Goal: Task Accomplishment & Management: Manage account settings

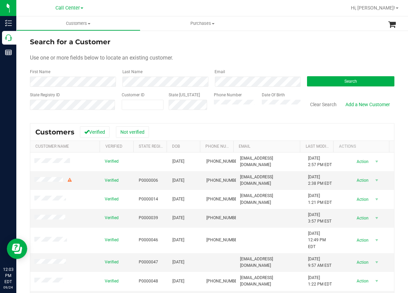
click at [82, 82] on div "First Name Last Name Email Search" at bounding box center [212, 78] width 365 height 18
click at [157, 59] on span "Use one or more fields below to locate an existing customer." at bounding box center [101, 57] width 143 height 6
click at [319, 85] on button "Search" at bounding box center [350, 81] width 87 height 10
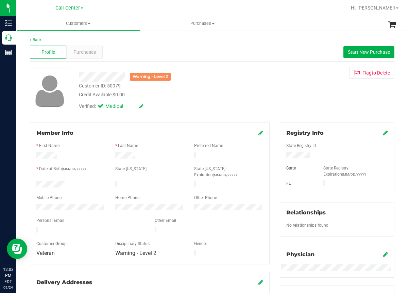
click at [162, 120] on div "Back Profile Purchases Start New Purchase Warning - Level 2 Customer ID: 50079 …" at bounding box center [212, 257] width 365 height 440
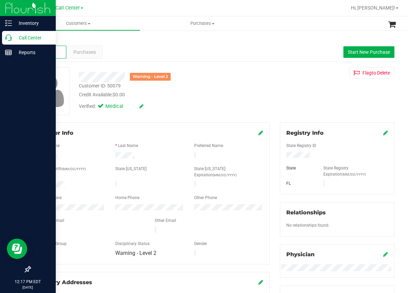
click at [7, 42] on div "Call Center" at bounding box center [29, 38] width 54 height 14
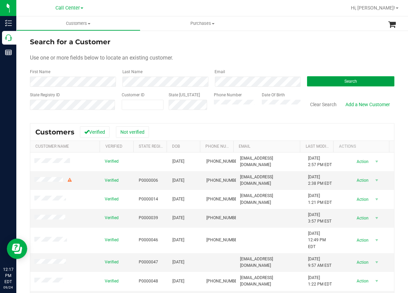
click at [345, 82] on span "Search" at bounding box center [351, 81] width 13 height 5
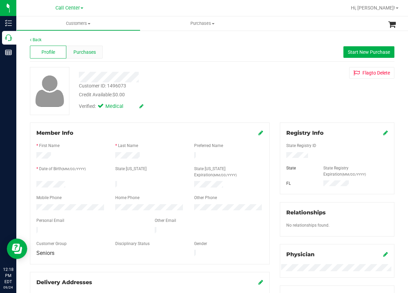
click at [95, 55] on span "Purchases" at bounding box center [85, 52] width 22 height 7
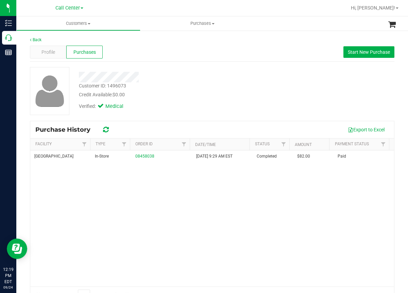
click at [192, 79] on div at bounding box center [168, 77] width 188 height 11
click at [187, 217] on div "[GEOGRAPHIC_DATA] In-Store 08458038 [DATE] 9:29 AM EST Completed $82.00 Paid" at bounding box center [212, 218] width 364 height 136
click at [164, 184] on div "[GEOGRAPHIC_DATA] In-Store 08458038 [DATE] 9:29 AM EST Completed $82.00 Paid" at bounding box center [212, 218] width 364 height 136
click at [221, 76] on div at bounding box center [168, 77] width 188 height 11
click at [131, 225] on div "[GEOGRAPHIC_DATA] In-Store 08458038 [DATE] 9:29 AM EST Completed $82.00 Paid" at bounding box center [212, 218] width 364 height 136
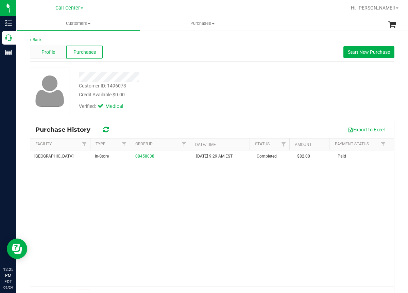
click at [46, 52] on span "Profile" at bounding box center [49, 52] width 14 height 7
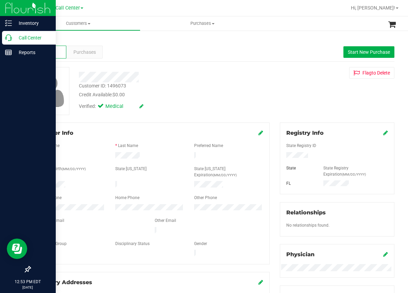
click at [10, 37] on icon at bounding box center [8, 37] width 7 height 7
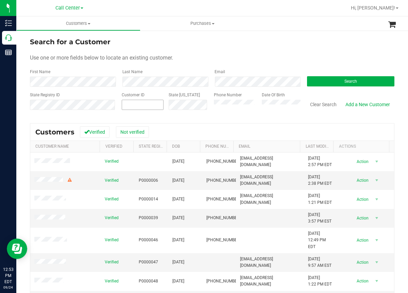
click at [0, 0] on input "text" at bounding box center [0, 0] width 0 height 0
paste input "40210"
type input "40210"
click at [323, 77] on button "Search" at bounding box center [350, 81] width 87 height 10
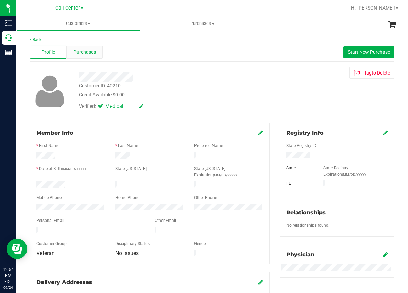
click at [91, 51] on span "Purchases" at bounding box center [85, 52] width 22 height 7
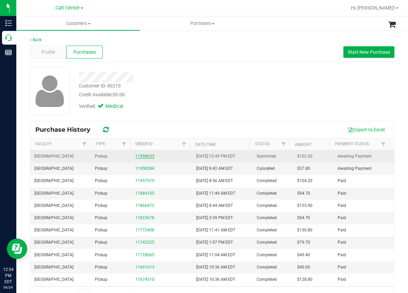
click at [142, 157] on link "11998633" at bounding box center [144, 156] width 19 height 5
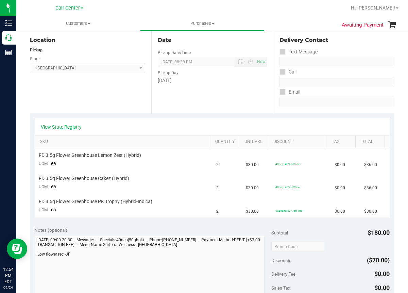
scroll to position [68, 0]
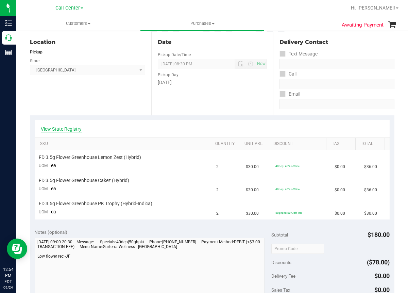
click at [66, 128] on link "View State Registry" at bounding box center [61, 129] width 41 height 7
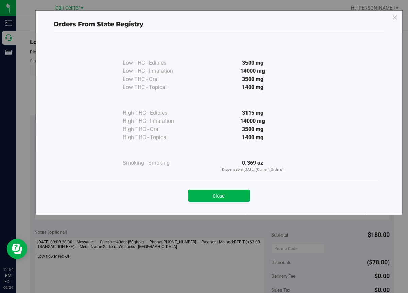
click at [230, 188] on div "Close" at bounding box center [219, 193] width 310 height 17
click at [221, 193] on button "Close" at bounding box center [219, 196] width 62 height 12
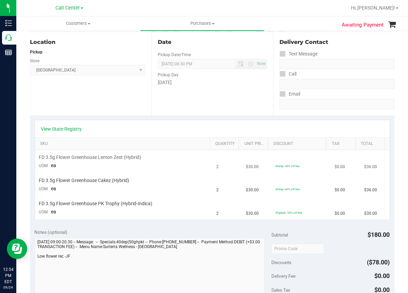
scroll to position [0, 0]
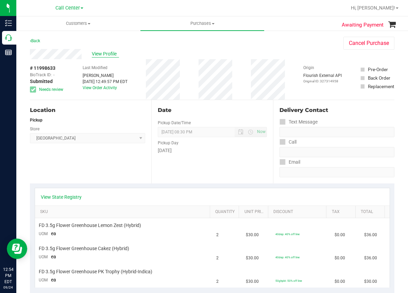
click at [109, 53] on span "View Profile" at bounding box center [105, 53] width 27 height 7
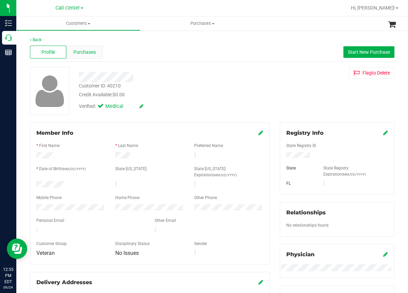
click at [92, 52] on span "Purchases" at bounding box center [85, 52] width 22 height 7
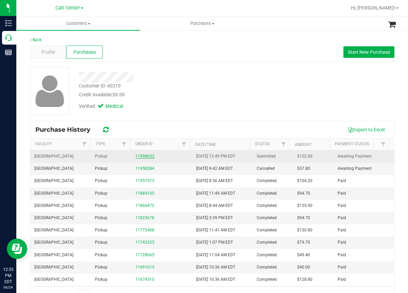
click at [143, 157] on link "11998633" at bounding box center [144, 156] width 19 height 5
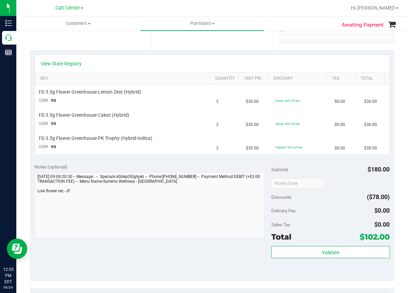
scroll to position [136, 0]
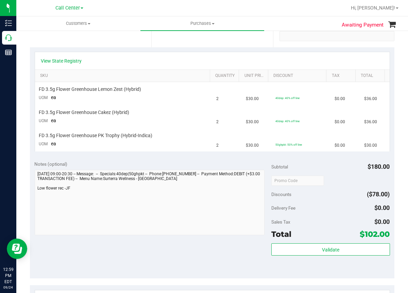
click at [116, 40] on div "Location Pickup Store [GEOGRAPHIC_DATA] WC Select Store [PERSON_NAME][GEOGRAPHI…" at bounding box center [91, 5] width 122 height 83
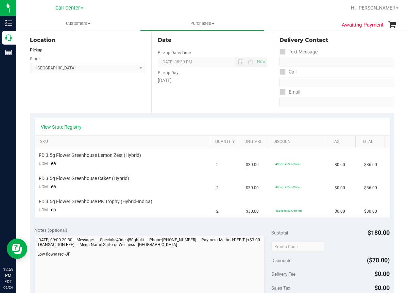
scroll to position [0, 0]
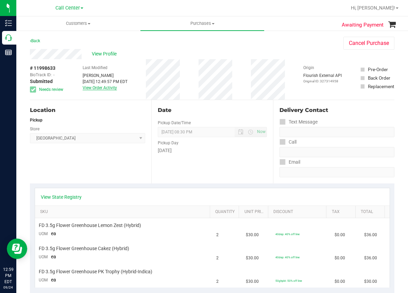
click at [92, 88] on link "View Order Activity" at bounding box center [100, 87] width 34 height 5
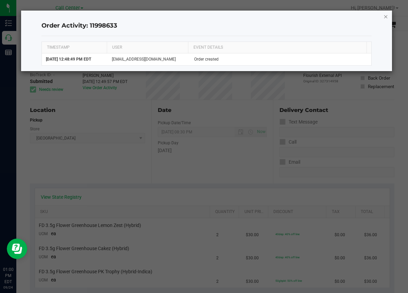
click at [386, 15] on icon "button" at bounding box center [386, 16] width 5 height 8
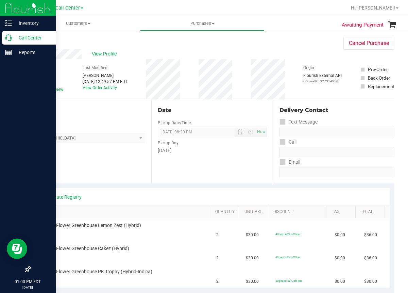
click at [7, 35] on icon at bounding box center [8, 37] width 7 height 7
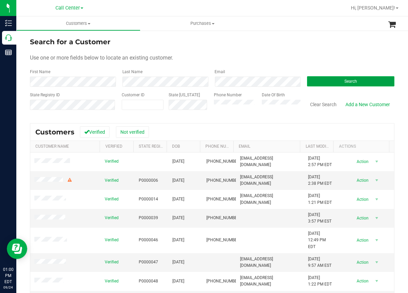
click at [345, 81] on span "Search" at bounding box center [351, 81] width 13 height 5
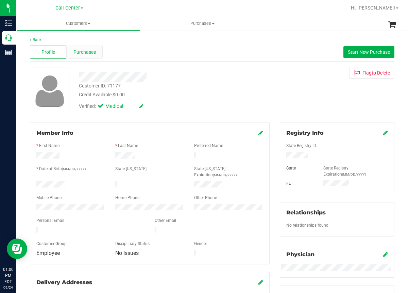
click at [85, 55] on span "Purchases" at bounding box center [85, 52] width 22 height 7
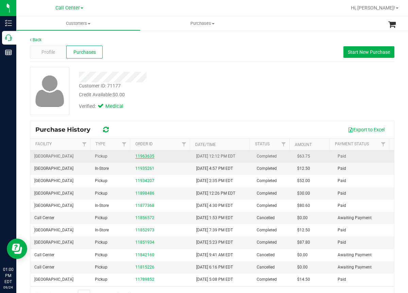
click at [140, 156] on link "11963635" at bounding box center [144, 156] width 19 height 5
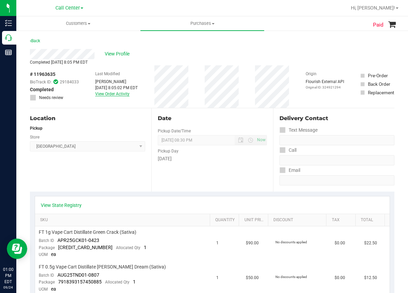
click at [114, 94] on link "View Order Activity" at bounding box center [112, 94] width 34 height 5
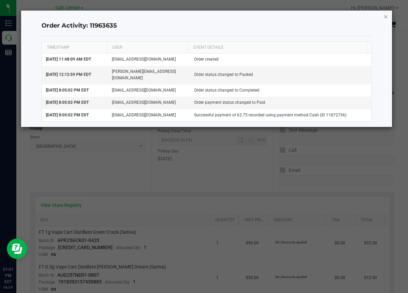
click at [386, 17] on icon "button" at bounding box center [386, 16] width 5 height 8
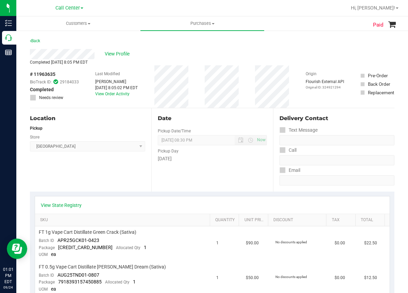
click at [328, 42] on div "Back" at bounding box center [212, 43] width 365 height 12
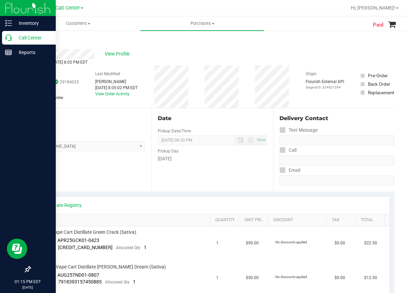
click at [7, 39] on icon at bounding box center [8, 37] width 7 height 7
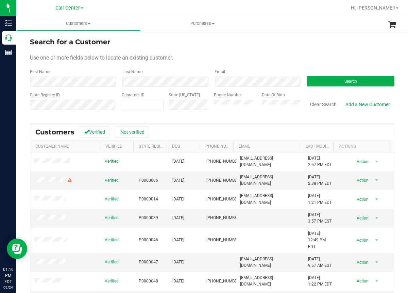
click at [172, 72] on div "Last Name" at bounding box center [163, 78] width 93 height 18
click at [330, 83] on button "Search" at bounding box center [350, 81] width 87 height 10
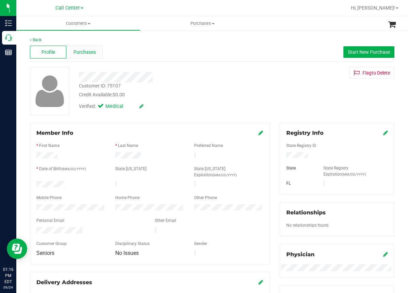
click at [91, 56] on div "Purchases" at bounding box center [84, 52] width 36 height 13
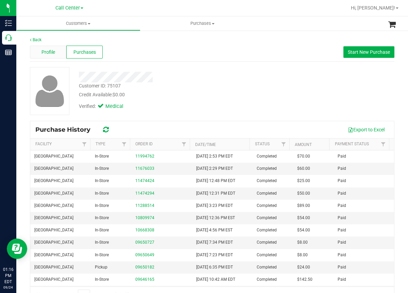
click at [47, 51] on span "Profile" at bounding box center [49, 52] width 14 height 7
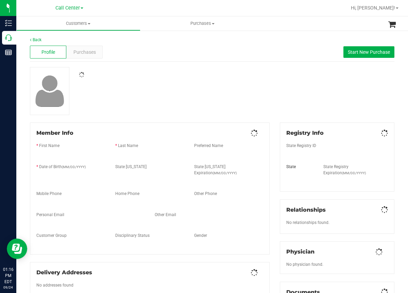
click at [310, 54] on div "Profile Purchases Start New Purchase" at bounding box center [212, 52] width 365 height 19
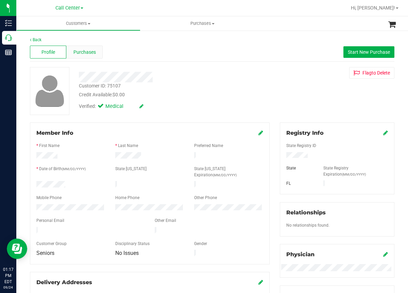
click at [87, 50] on span "Purchases" at bounding box center [85, 52] width 22 height 7
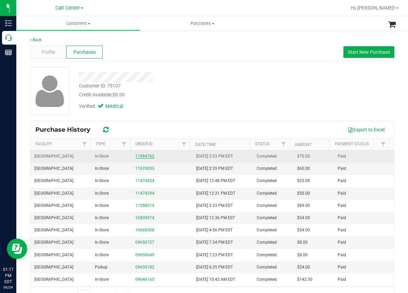
click at [145, 155] on link "11994762" at bounding box center [144, 156] width 19 height 5
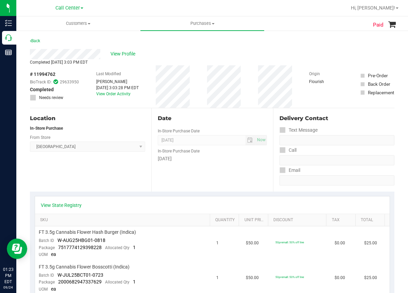
click at [42, 75] on span "# 11994762" at bounding box center [43, 74] width 26 height 7
click at [68, 182] on div "Location In-Store Purchase From Store [GEOGRAPHIC_DATA] WC Select Store [PERSON…" at bounding box center [91, 149] width 122 height 83
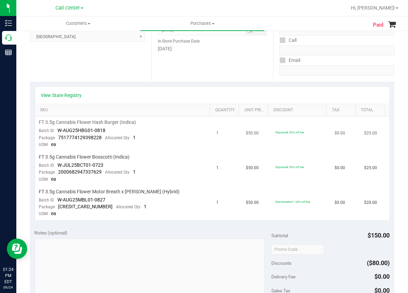
scroll to position [136, 0]
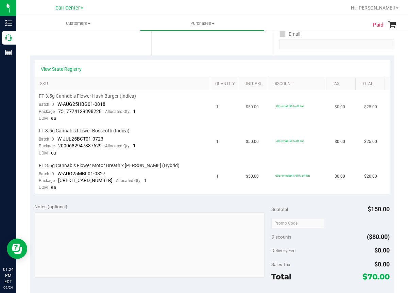
click at [81, 95] on span "FT 3.5g Cannabis Flower Hash Burger (Indica)" at bounding box center [87, 96] width 97 height 6
drag, startPoint x: 105, startPoint y: 104, endPoint x: 59, endPoint y: 106, distance: 46.3
click at [59, 106] on td "FT 3.5g Cannabis Flower Hash Burger (Indica) Batch ID W-AUG25HBG01-0818 Package…" at bounding box center [124, 107] width 178 height 35
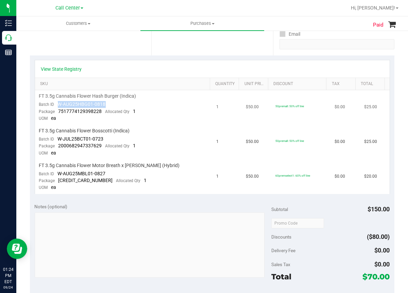
click at [101, 112] on div "Package 7517774129398228 Allocated Qty 1" at bounding box center [87, 111] width 97 height 7
drag, startPoint x: 101, startPoint y: 112, endPoint x: 58, endPoint y: 113, distance: 43.6
click at [58, 113] on div "Package 7517774129398228 Allocated Qty 1" at bounding box center [87, 111] width 97 height 7
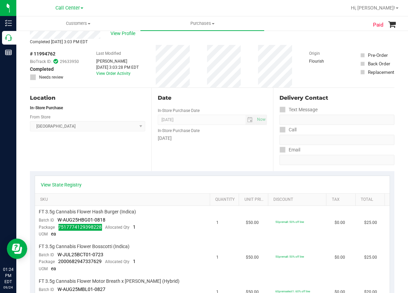
scroll to position [0, 0]
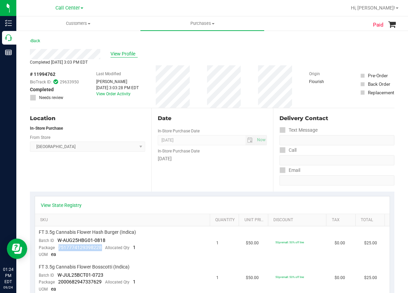
click at [129, 52] on span "View Profile" at bounding box center [124, 53] width 27 height 7
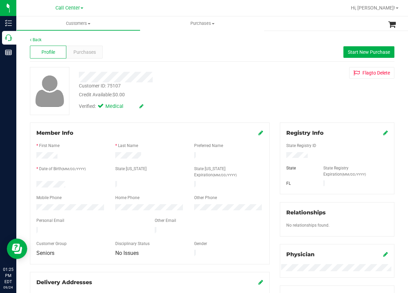
click at [104, 87] on div "Customer ID: 75107" at bounding box center [100, 85] width 42 height 7
click at [82, 52] on span "Purchases" at bounding box center [85, 52] width 22 height 7
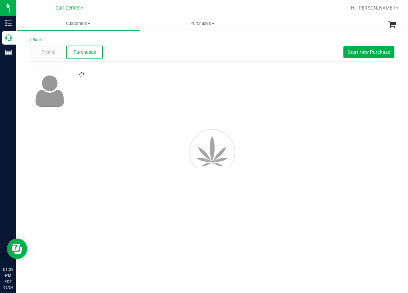
click at [54, 49] on span "Profile" at bounding box center [49, 52] width 14 height 7
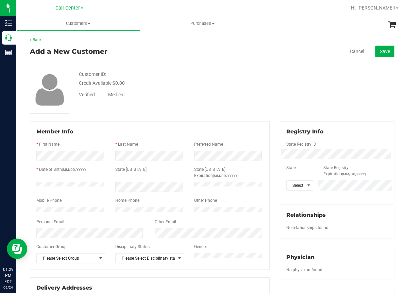
click at [52, 54] on div "Add a New Customer" at bounding box center [69, 51] width 78 height 10
click at [177, 61] on div "Back Add a New Customer Cancel Save Customer ID: Credit Available: $0.00 Verifi…" at bounding box center [212, 254] width 365 height 434
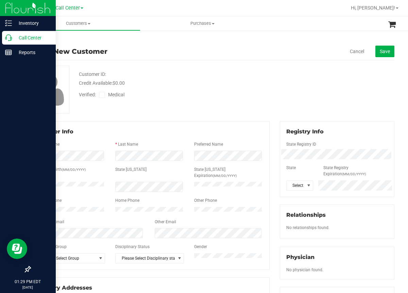
click at [19, 37] on p "Call Center" at bounding box center [32, 38] width 41 height 8
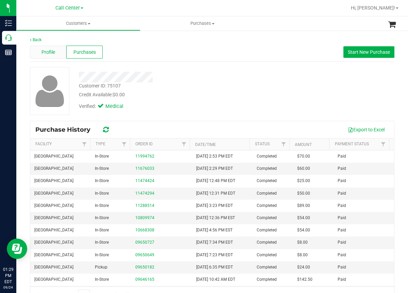
click at [46, 51] on span "Profile" at bounding box center [49, 52] width 14 height 7
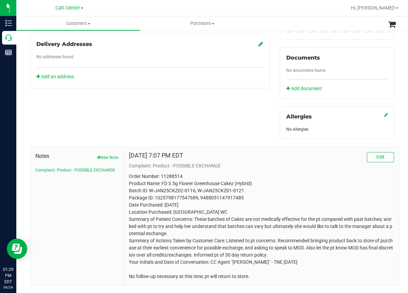
scroll to position [252, 0]
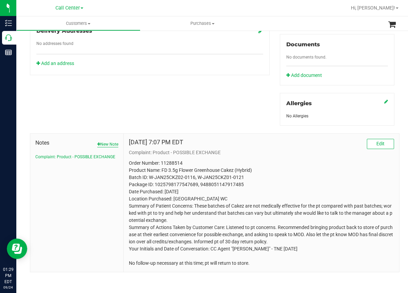
click at [101, 143] on button "New Note" at bounding box center [107, 144] width 21 height 6
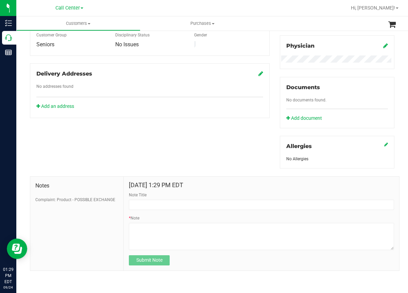
scroll to position [208, 0]
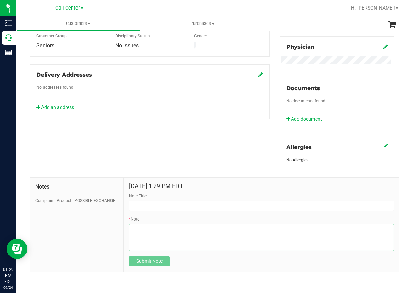
click at [142, 233] on textarea "* Note" at bounding box center [261, 237] width 265 height 27
paste textarea "Customer ID: 75107 called upset about the quality of the flower. Stated that sh…"
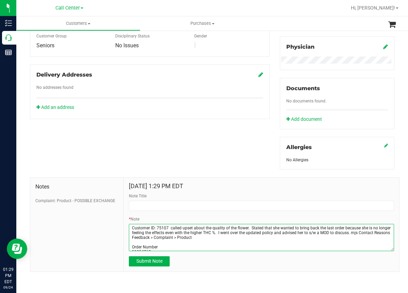
scroll to position [61, 0]
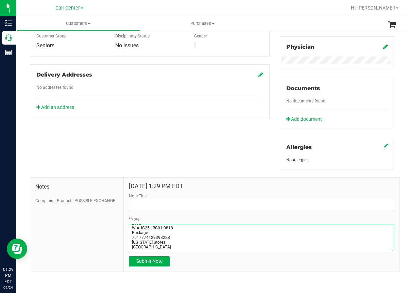
type textarea "Customer ID: 75107 called upset about the quality of the flower. Stated that sh…"
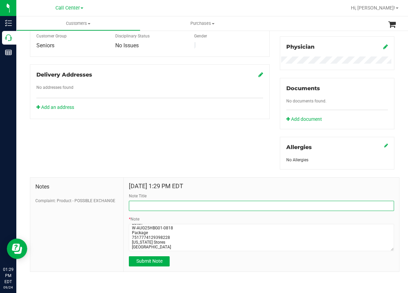
click at [144, 204] on input "Note Title" at bounding box center [261, 206] width 265 height 10
type input "Customer Complaint"
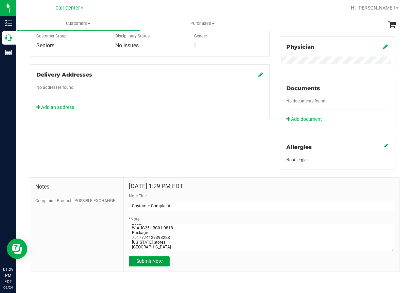
click at [146, 262] on span "Submit Note" at bounding box center [149, 260] width 26 height 5
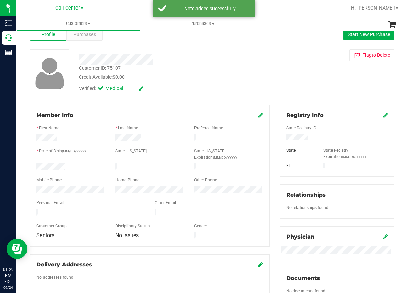
scroll to position [0, 0]
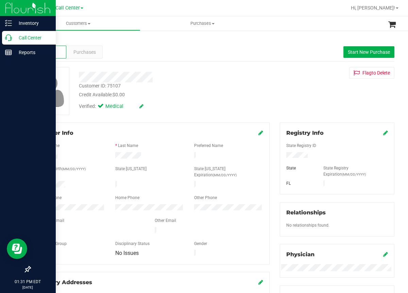
click at [10, 39] on icon at bounding box center [8, 37] width 7 height 7
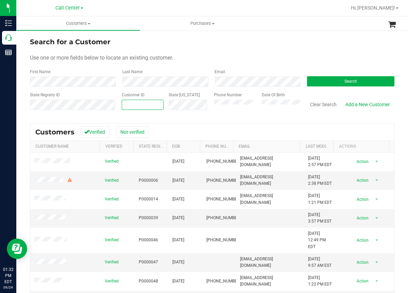
click at [125, 106] on input "text" at bounding box center [142, 105] width 41 height 10
paste input "1518102"
type input "1518102"
click at [340, 80] on button "Search" at bounding box center [350, 81] width 87 height 10
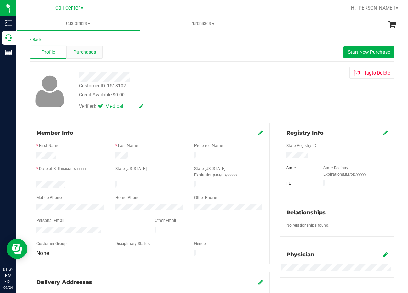
click at [87, 51] on span "Purchases" at bounding box center [85, 52] width 22 height 7
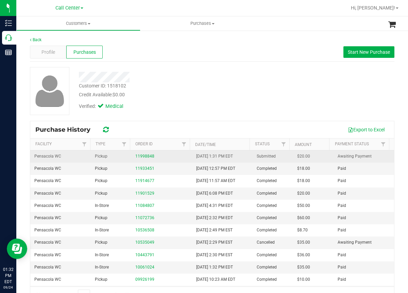
click at [140, 153] on div "11998848" at bounding box center [161, 156] width 52 height 6
click at [140, 154] on div "11998848" at bounding box center [161, 156] width 52 height 6
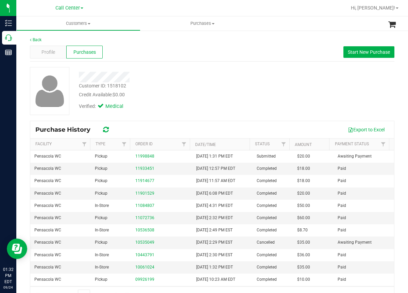
click at [245, 93] on div "Credit Available: $0.00" at bounding box center [167, 94] width 177 height 7
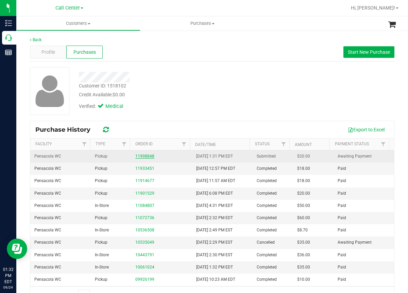
click at [144, 157] on link "11998848" at bounding box center [144, 156] width 19 height 5
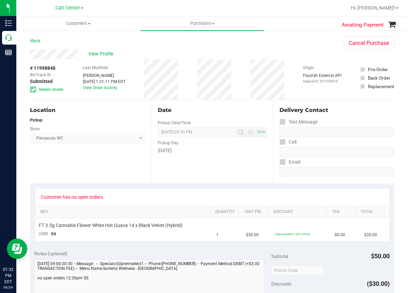
click at [111, 157] on div "Location Pickup Store Pensacola WC Select Store [PERSON_NAME][GEOGRAPHIC_DATA] …" at bounding box center [91, 141] width 122 height 83
click at [106, 53] on span "View Profile" at bounding box center [101, 53] width 27 height 7
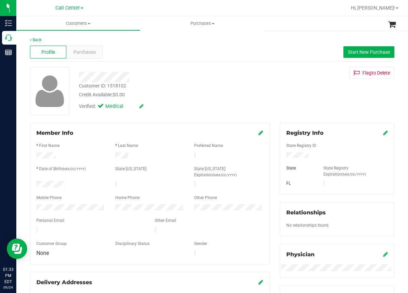
click at [304, 11] on div at bounding box center [234, 7] width 225 height 13
click at [276, 55] on div "Profile Purchases Start New Purchase" at bounding box center [212, 52] width 365 height 19
drag, startPoint x: 255, startPoint y: 69, endPoint x: 243, endPoint y: 69, distance: 12.3
click at [252, 69] on div at bounding box center [168, 74] width 188 height 15
click at [287, 26] on ul "Customers All customers Add a new customer All physicians Purchases All purchas…" at bounding box center [220, 23] width 408 height 15
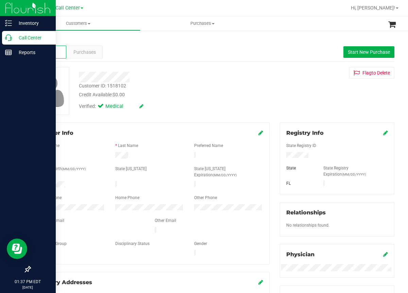
click at [9, 39] on icon at bounding box center [8, 37] width 7 height 7
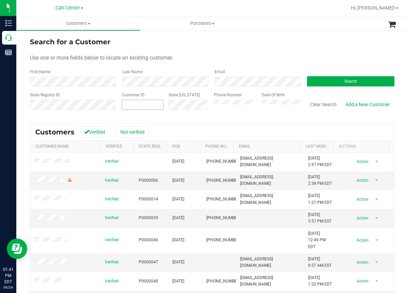
click at [0, 0] on input "text" at bounding box center [0, 0] width 0 height 0
paste input "664856"
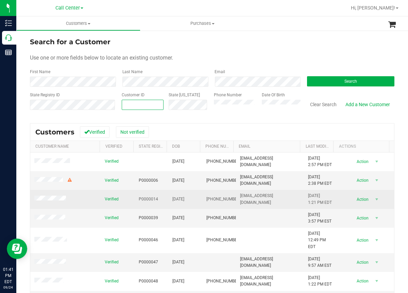
type input "664856"
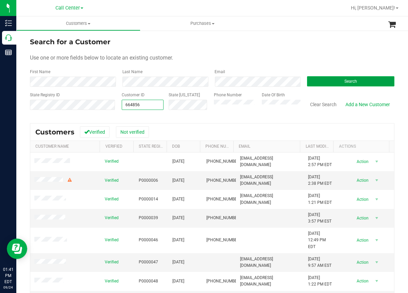
type input "664856"
click at [330, 80] on button "Search" at bounding box center [350, 81] width 87 height 10
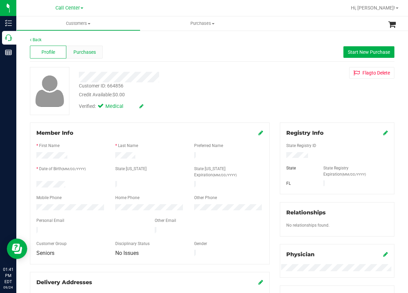
click at [91, 55] on span "Purchases" at bounding box center [85, 52] width 22 height 7
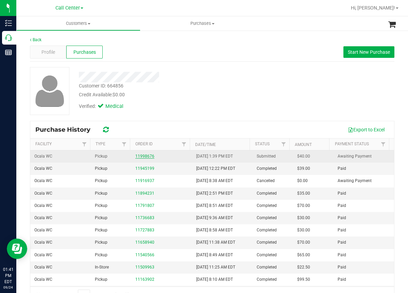
click at [138, 156] on link "11998676" at bounding box center [144, 156] width 19 height 5
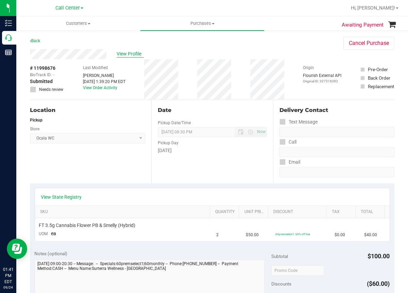
click at [129, 53] on span "View Profile" at bounding box center [130, 53] width 27 height 7
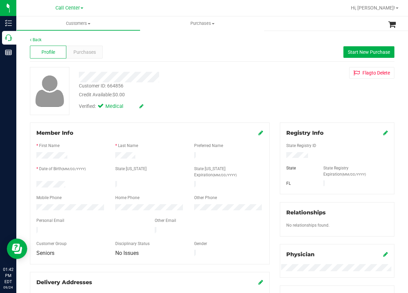
click at [251, 97] on div "Credit Available: $0.00" at bounding box center [167, 94] width 177 height 7
click at [87, 51] on span "Purchases" at bounding box center [85, 52] width 22 height 7
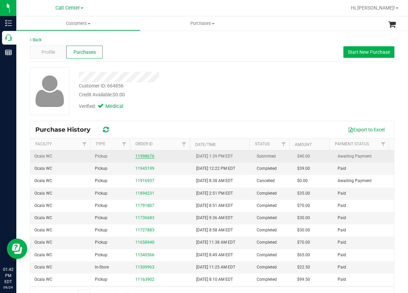
click at [143, 158] on link "11998676" at bounding box center [144, 156] width 19 height 5
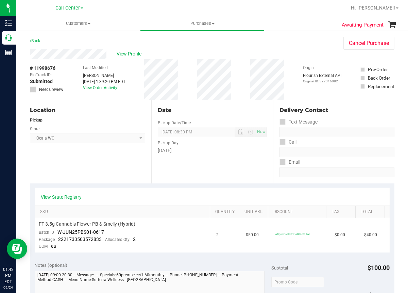
click at [100, 165] on div "Location Pickup Store Ocala WC Select Store [PERSON_NAME][GEOGRAPHIC_DATA] [PER…" at bounding box center [91, 141] width 122 height 83
click at [68, 194] on link "View State Registry" at bounding box center [61, 197] width 41 height 7
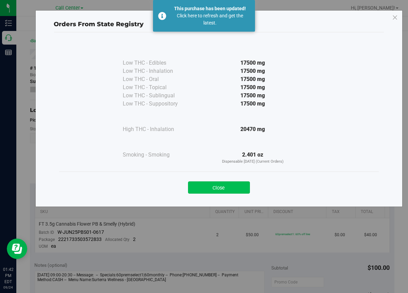
click at [219, 186] on button "Close" at bounding box center [219, 187] width 62 height 12
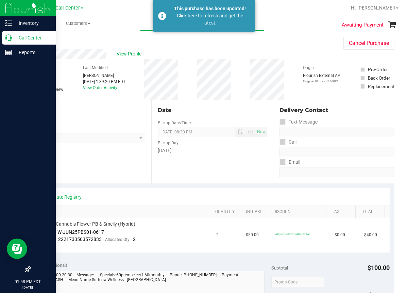
click at [5, 42] on div "Call Center" at bounding box center [29, 38] width 54 height 14
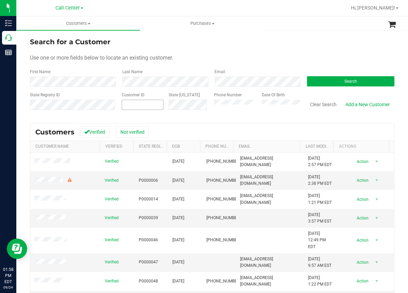
click at [0, 0] on input "text" at bounding box center [0, 0] width 0 height 0
paste input "1495829"
type input "1495829"
click at [342, 85] on button "Search" at bounding box center [350, 81] width 87 height 10
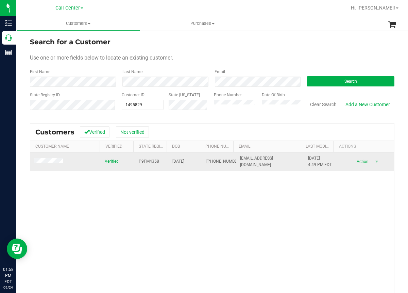
click at [203, 161] on td "[PHONE_NUMBER]" at bounding box center [220, 161] width 34 height 18
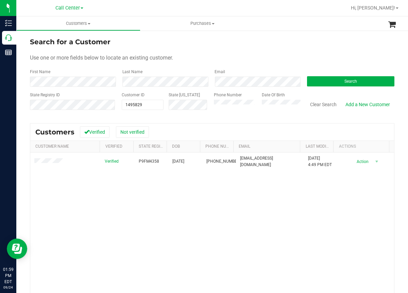
click at [176, 240] on div "Verified P9FM4358 [DATE] (941) 224-6336 [EMAIL_ADDRESS][DOMAIN_NAME] [DATE] 4:4…" at bounding box center [212, 244] width 364 height 184
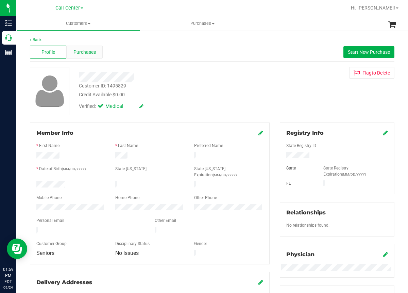
click at [93, 55] on div "Purchases" at bounding box center [84, 52] width 36 height 13
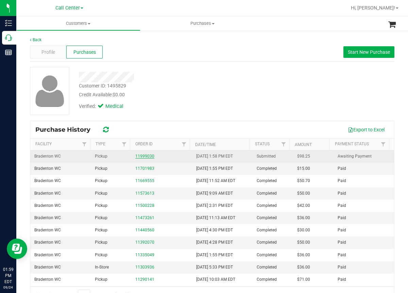
click at [139, 155] on link "11999030" at bounding box center [144, 156] width 19 height 5
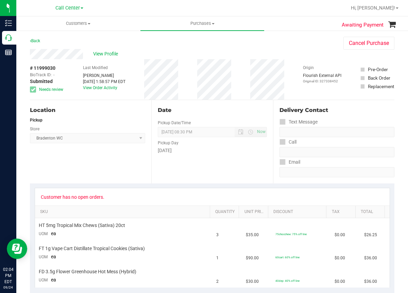
click at [58, 162] on div "Location Pickup Store Bradenton WC Select Store [PERSON_NAME][GEOGRAPHIC_DATA] …" at bounding box center [91, 141] width 122 height 83
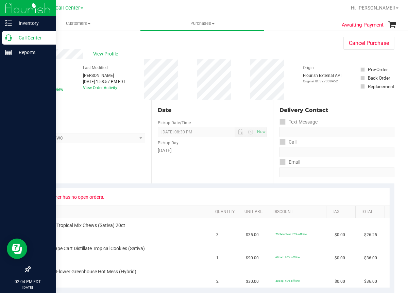
click at [6, 38] on icon at bounding box center [8, 37] width 7 height 7
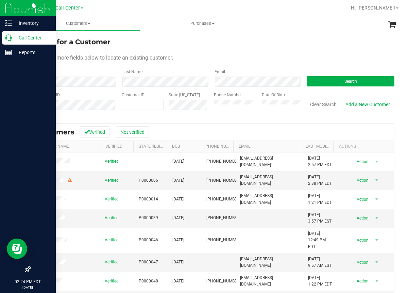
click at [9, 38] on icon at bounding box center [8, 37] width 7 height 7
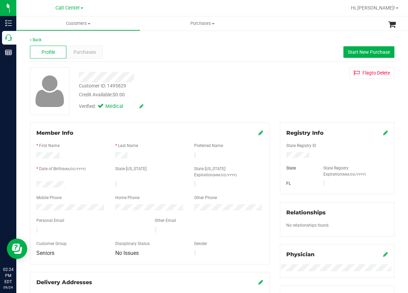
click at [246, 71] on div at bounding box center [168, 74] width 188 height 15
click at [90, 53] on span "Purchases" at bounding box center [85, 52] width 22 height 7
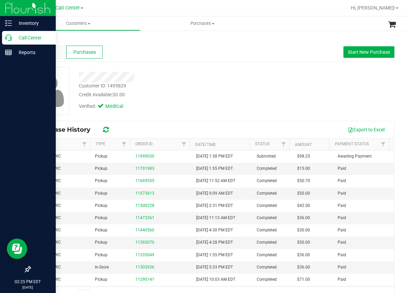
click at [10, 39] on icon at bounding box center [8, 37] width 7 height 7
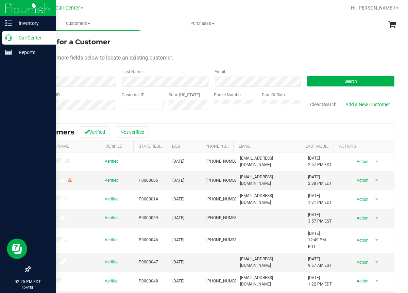
click at [10, 39] on icon at bounding box center [8, 37] width 7 height 7
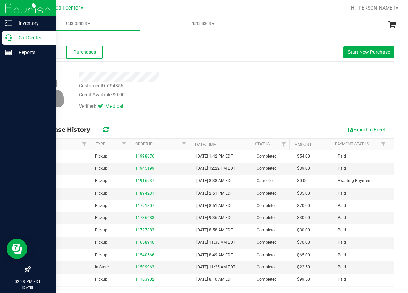
click at [8, 39] on icon at bounding box center [8, 37] width 7 height 7
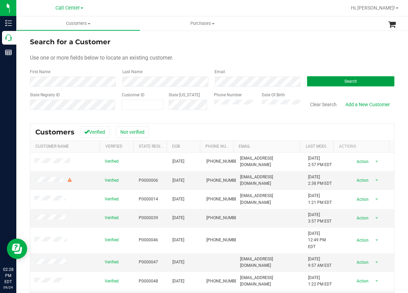
click at [338, 79] on button "Search" at bounding box center [350, 81] width 87 height 10
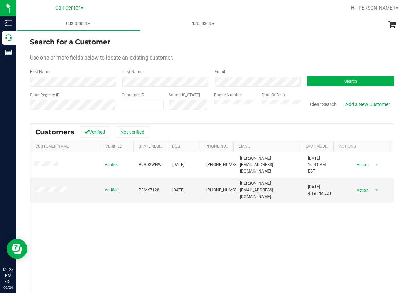
click at [159, 242] on div "Verified P98D2WNW [DATE] (239) 289-3396 [PERSON_NAME][EMAIL_ADDRESS][DOMAIN_NAM…" at bounding box center [212, 244] width 364 height 184
click at [135, 186] on td "P3MK7128" at bounding box center [152, 190] width 34 height 25
click at [141, 187] on span "P3MK7128" at bounding box center [149, 190] width 21 height 6
click at [180, 245] on div "Verified P98D2WNW [DATE] (239) 289-3396 [PERSON_NAME][EMAIL_ADDRESS][DOMAIN_NAM…" at bounding box center [212, 244] width 364 height 184
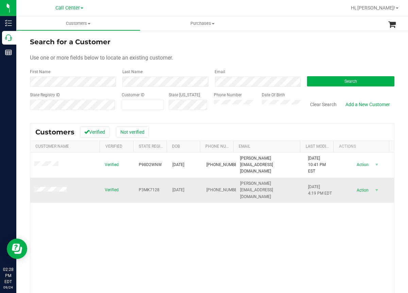
click at [173, 187] on span "[DATE]" at bounding box center [179, 190] width 12 height 6
copy span "[DATE]"
click at [147, 115] on div "Customer ID" at bounding box center [143, 104] width 42 height 24
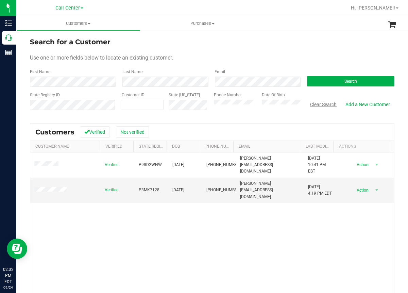
click at [322, 102] on button "Clear Search" at bounding box center [323, 105] width 35 height 12
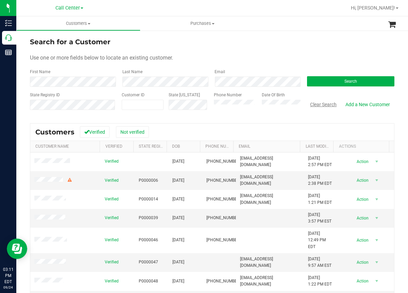
scroll to position [34, 0]
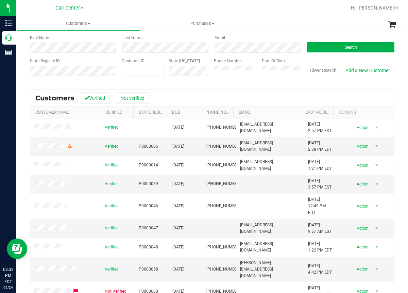
click at [109, 80] on div "State Registry ID" at bounding box center [73, 70] width 87 height 24
click at [326, 41] on div "Search" at bounding box center [348, 44] width 93 height 18
click at [325, 48] on button "Search" at bounding box center [350, 47] width 87 height 10
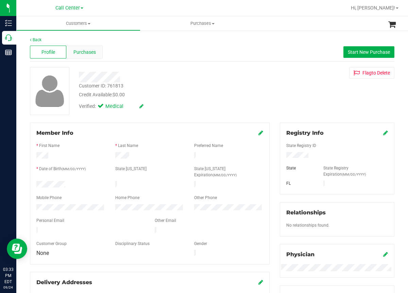
click at [96, 55] on div "Purchases" at bounding box center [84, 52] width 36 height 13
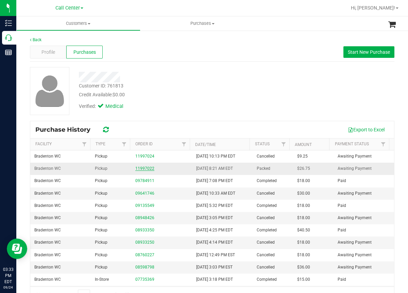
click at [141, 169] on link "11997022" at bounding box center [144, 168] width 19 height 5
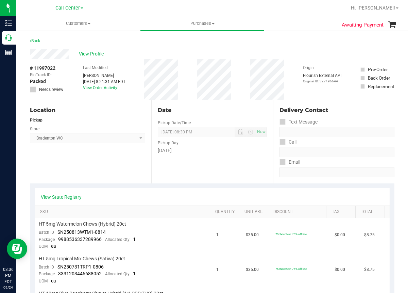
click at [36, 67] on span "# 11997022" at bounding box center [43, 68] width 26 height 7
copy div "# 11997022"
click at [91, 53] on span "View Profile" at bounding box center [92, 53] width 27 height 7
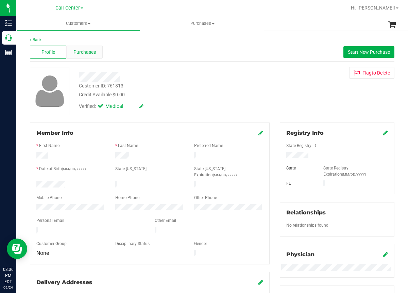
click at [88, 54] on span "Purchases" at bounding box center [85, 52] width 22 height 7
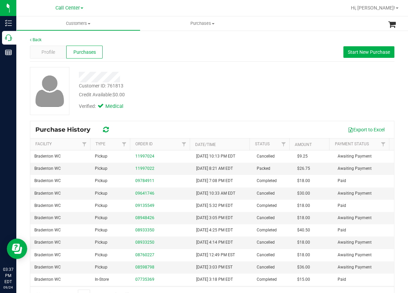
click at [100, 85] on div "Customer ID: 761813" at bounding box center [101, 85] width 45 height 7
copy div "Customer ID: 761813"
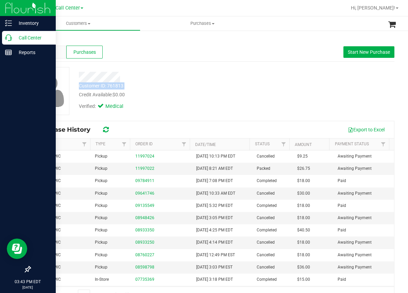
click at [16, 38] on p "Call Center" at bounding box center [32, 38] width 41 height 8
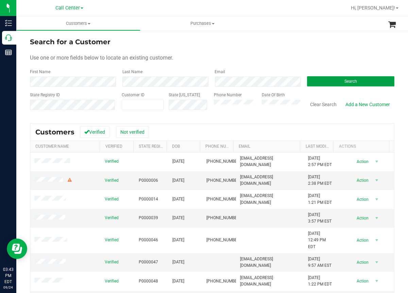
click at [329, 81] on button "Search" at bounding box center [350, 81] width 87 height 10
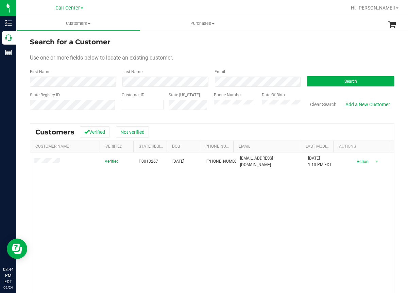
click at [172, 231] on div "Verified P0013267 [DATE] (850) 210-8636 [EMAIL_ADDRESS][DOMAIN_NAME] [DATE] 1:1…" at bounding box center [212, 244] width 364 height 184
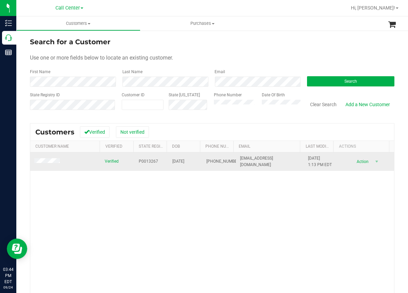
click at [146, 159] on span "P0013267" at bounding box center [148, 161] width 19 height 6
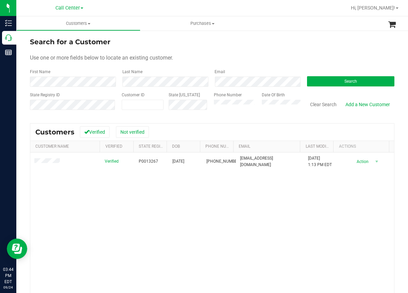
drag, startPoint x: 128, startPoint y: 234, endPoint x: 142, endPoint y: 212, distance: 26.4
click at [130, 229] on div "Verified P0013267 [DATE] (850) 210-8636 [EMAIL_ADDRESS][DOMAIN_NAME] [DATE] 1:1…" at bounding box center [212, 244] width 364 height 184
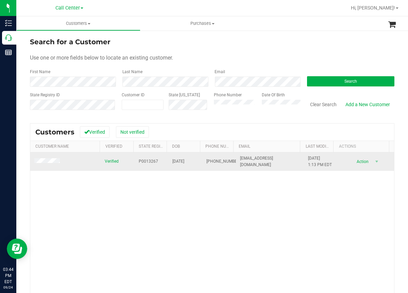
click at [176, 161] on span "[DATE]" at bounding box center [179, 161] width 12 height 6
copy span "[DATE]"
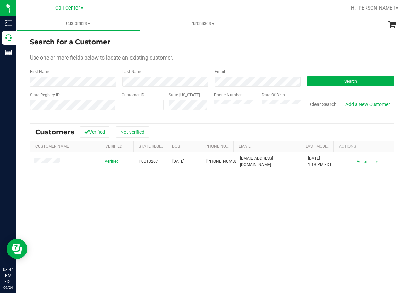
click at [96, 220] on div "Verified P0013267 [DATE] (850) 210-8636 [EMAIL_ADDRESS][DOMAIN_NAME] [DATE] 1:1…" at bounding box center [212, 244] width 364 height 184
click at [116, 198] on div "Verified P0013267 [DATE] (850) 210-8636 [EMAIL_ADDRESS][DOMAIN_NAME] [DATE] 1:1…" at bounding box center [212, 244] width 364 height 184
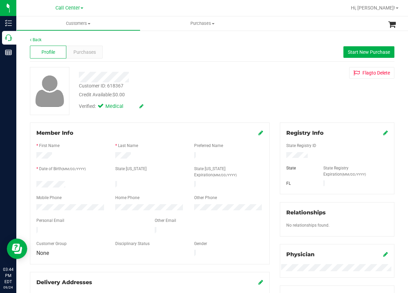
click at [145, 42] on div "Back" at bounding box center [212, 40] width 365 height 6
click at [351, 50] on span "Start New Purchase" at bounding box center [369, 51] width 42 height 5
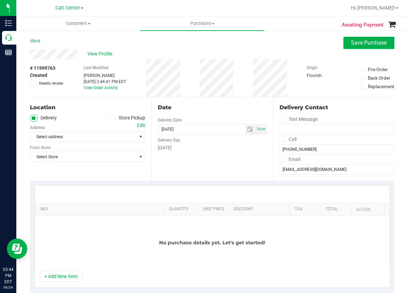
click at [108, 118] on span at bounding box center [112, 118] width 8 height 8
click at [0, 0] on input "Store Pickup" at bounding box center [0, 0] width 0 height 0
click at [70, 138] on span "Select Store" at bounding box center [83, 137] width 106 height 10
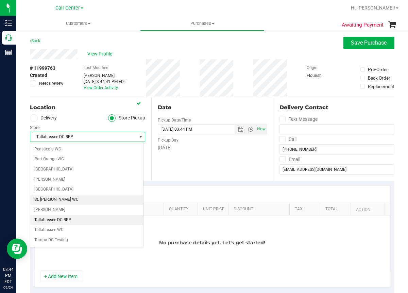
scroll to position [405, 0]
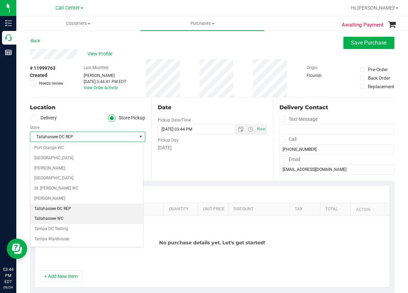
click at [51, 216] on li "Tallahassee WC" at bounding box center [86, 219] width 113 height 10
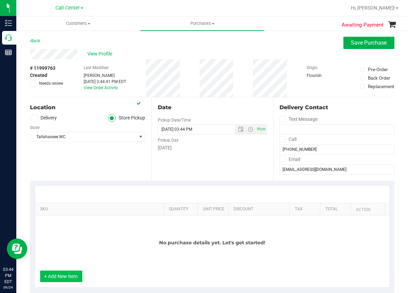
click at [66, 273] on button "+ Add New Item" at bounding box center [61, 277] width 42 height 12
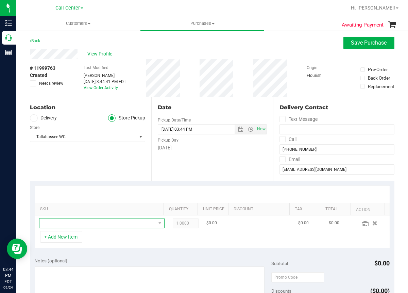
click at [58, 224] on span "NO DATA FOUND" at bounding box center [97, 224] width 116 height 10
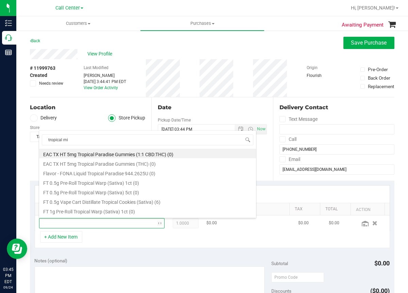
type input "tropical mix"
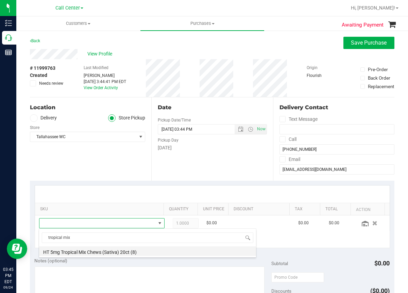
click at [125, 250] on li "HT 5mg Tropical Mix Chews (Sativa) 20ct (8)" at bounding box center [147, 251] width 217 height 10
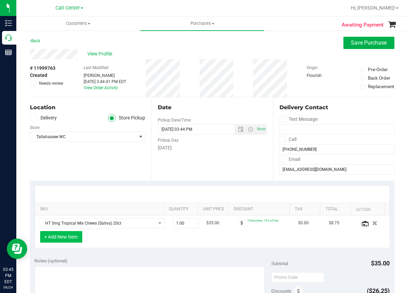
click at [62, 239] on button "+ Add New Item" at bounding box center [61, 237] width 42 height 12
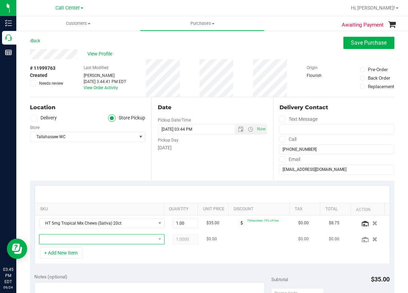
click at [60, 241] on span "NO DATA FOUND" at bounding box center [97, 239] width 116 height 10
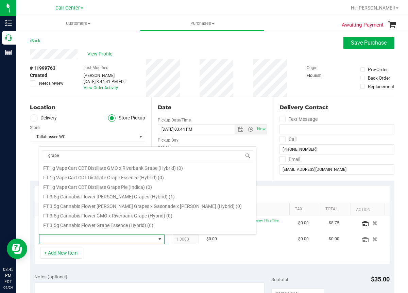
scroll to position [408, 0]
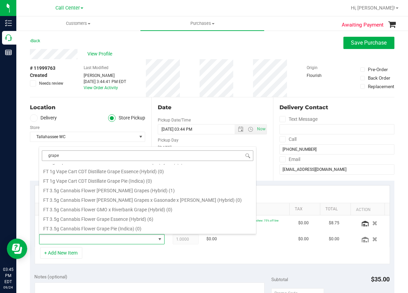
click at [75, 158] on input "grape" at bounding box center [148, 155] width 212 height 11
type input "g"
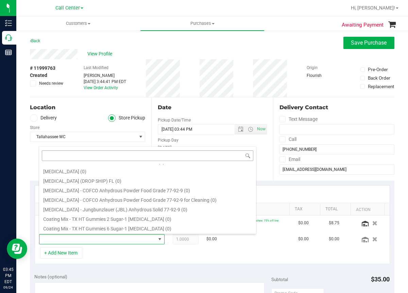
scroll to position [0, 0]
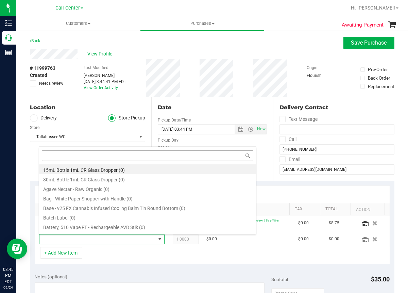
type input "="
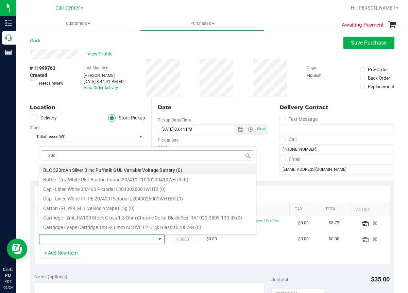
type input "20ct"
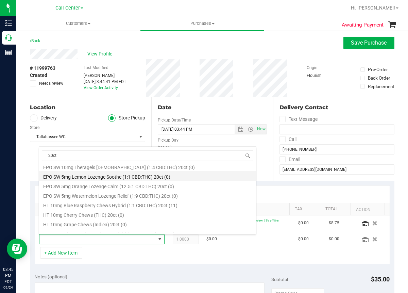
scroll to position [170, 0]
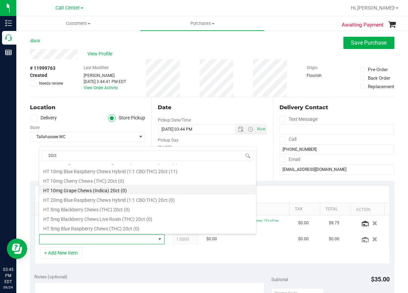
click at [88, 189] on li "HT 10mg Grape Chews (Indica) 20ct (0)" at bounding box center [147, 190] width 217 height 10
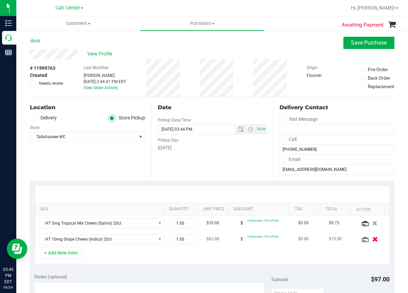
click at [373, 240] on icon "button" at bounding box center [376, 239] width 6 height 5
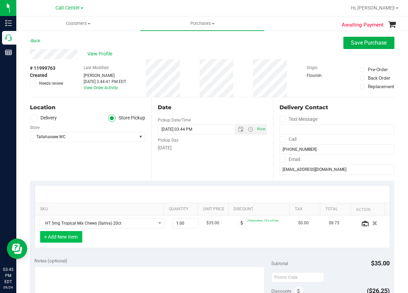
click at [61, 236] on button "+ Add New Item" at bounding box center [61, 237] width 42 height 12
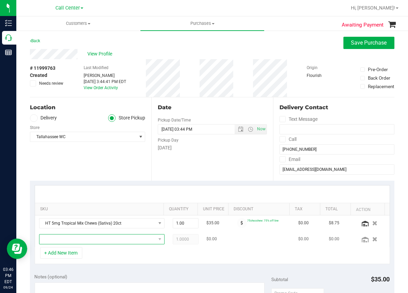
click at [60, 240] on span "NO DATA FOUND" at bounding box center [97, 239] width 116 height 10
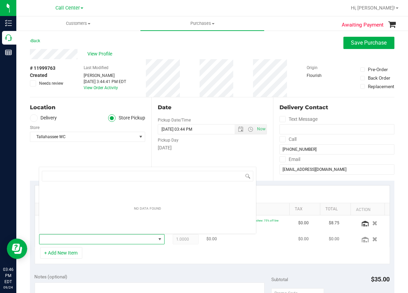
scroll to position [10, 110]
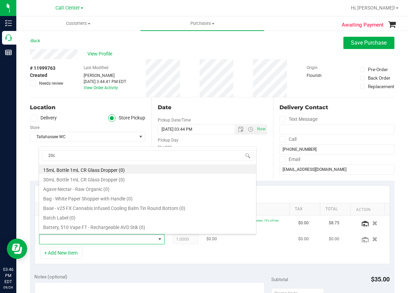
type input "20ct"
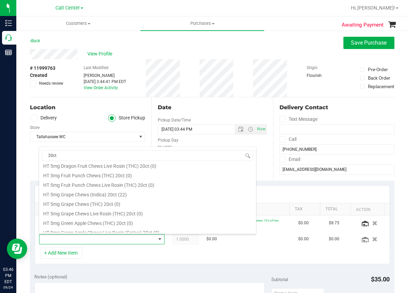
scroll to position [340, 0]
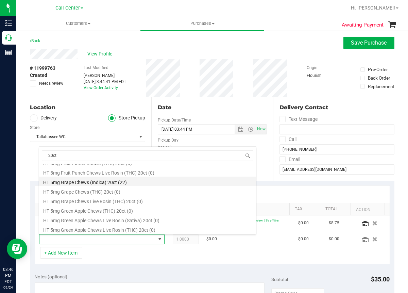
click at [94, 181] on li "HT 5mg Grape Chews (Indica) 20ct (22)" at bounding box center [147, 182] width 217 height 10
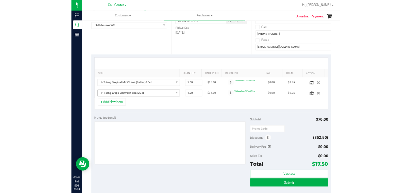
scroll to position [136, 0]
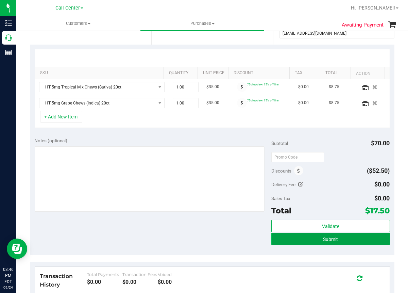
click at [326, 239] on span "Submit" at bounding box center [330, 239] width 15 height 5
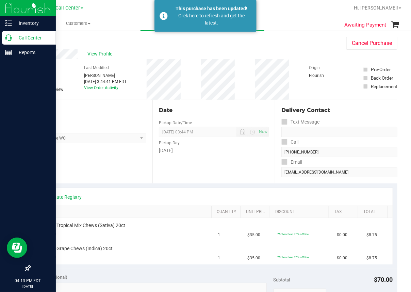
click at [8, 39] on icon at bounding box center [8, 37] width 7 height 7
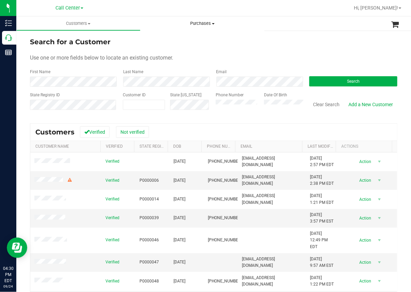
click at [185, 18] on uib-tab-heading "Purchases All purchases" at bounding box center [203, 23] width 124 height 14
click at [162, 74] on div "Last Name" at bounding box center [164, 78] width 93 height 18
click at [331, 82] on button "Search" at bounding box center [353, 81] width 88 height 10
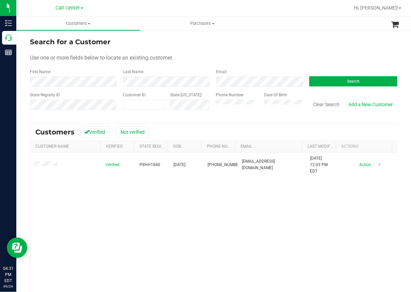
click at [131, 241] on div "Verified P8HH1840 [DATE] (270) 363-5945 [EMAIL_ADDRESS][DOMAIN_NAME] [DATE] 12:…" at bounding box center [213, 244] width 367 height 184
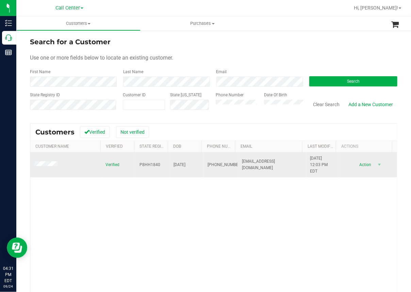
click at [142, 162] on span "P8HH1840" at bounding box center [150, 165] width 21 height 6
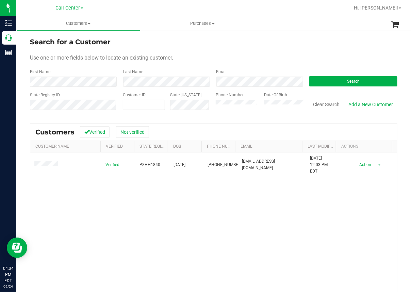
click at [111, 219] on div "Verified P8HH1840 [DATE] (270) 363-5945 [EMAIL_ADDRESS][DOMAIN_NAME] [DATE] 12:…" at bounding box center [213, 244] width 367 height 184
click at [318, 104] on button "Clear Search" at bounding box center [326, 105] width 35 height 12
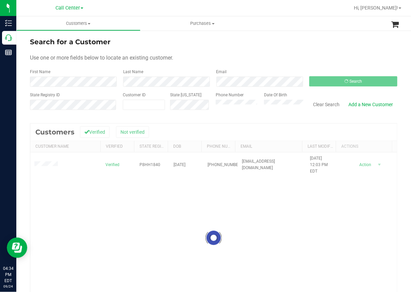
click at [266, 51] on form "Search for a Customer Use one or more fields below to locate an existing custom…" at bounding box center [214, 76] width 368 height 79
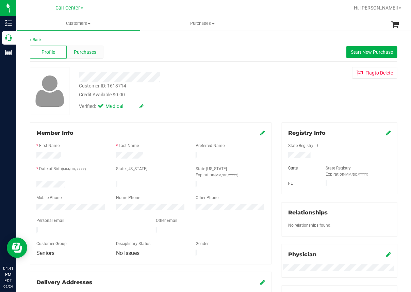
click at [93, 50] on span "Purchases" at bounding box center [85, 52] width 22 height 7
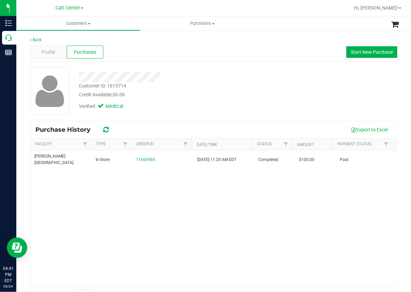
click at [212, 224] on div "[PERSON_NAME][GEOGRAPHIC_DATA] WC In-Store 11669585 [DATE] 11:20 AM EDT Complet…" at bounding box center [213, 218] width 367 height 136
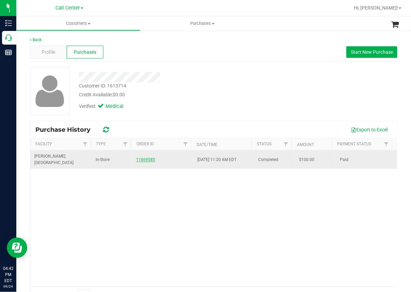
click at [143, 157] on link "11669585" at bounding box center [145, 159] width 19 height 5
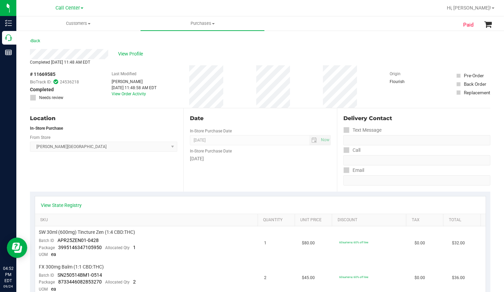
click at [184, 207] on div "View State Registry" at bounding box center [260, 205] width 438 height 7
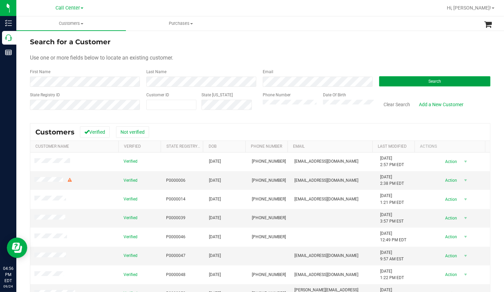
click at [409, 83] on button "Search" at bounding box center [434, 81] width 111 height 10
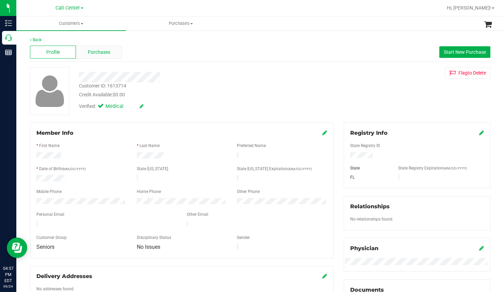
click at [106, 53] on span "Purchases" at bounding box center [99, 52] width 22 height 7
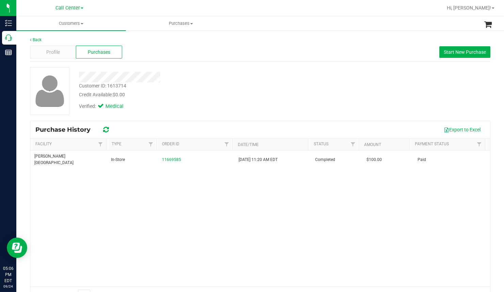
click at [178, 113] on div "Customer ID: 1613714 Credit Available: $0.00 Verified: Medical" at bounding box center [260, 91] width 471 height 48
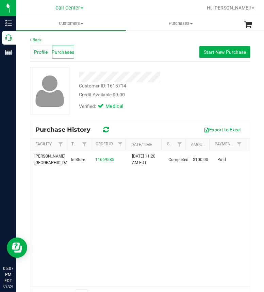
click at [39, 51] on span "Profile" at bounding box center [41, 52] width 14 height 7
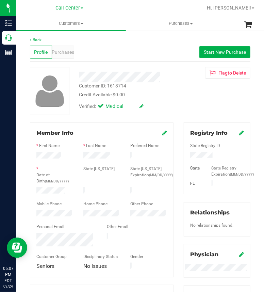
click at [183, 102] on div "Verified: Medical" at bounding box center [131, 105] width 115 height 15
click at [66, 50] on span "Purchases" at bounding box center [63, 52] width 22 height 7
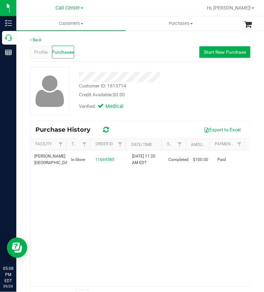
click at [165, 66] on div "Back Profile Purchases Start New Purchase Customer ID: 1613714 Credit Available…" at bounding box center [140, 170] width 221 height 266
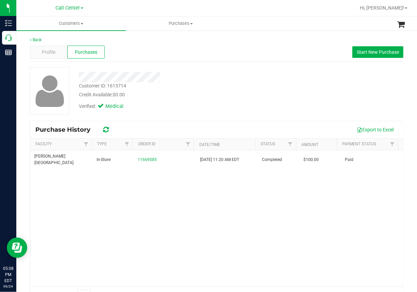
drag, startPoint x: 250, startPoint y: 122, endPoint x: 217, endPoint y: 101, distance: 39.5
click at [250, 122] on div "Purchase History Export to Excel" at bounding box center [216, 129] width 373 height 17
click at [125, 222] on div "Bonita Springs WC In-Store 11669585 7/22/2025 11:20 AM EDT Completed $100.00 Pa…" at bounding box center [216, 218] width 373 height 136
click at [230, 56] on div "Profile Purchases Start New Purchase" at bounding box center [217, 52] width 374 height 19
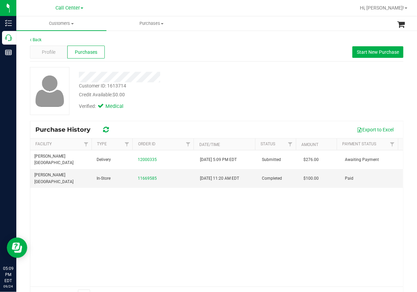
click at [264, 94] on div "Customer ID: 1613714 Credit Available: $0.00 Verified: Medical" at bounding box center [217, 91] width 384 height 48
click at [260, 86] on div "Customer ID: 1613714 Credit Available: $0.00" at bounding box center [170, 90] width 192 height 16
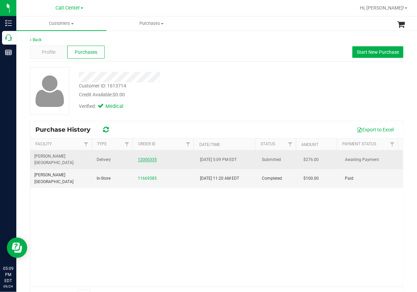
click at [146, 157] on link "12000335" at bounding box center [147, 159] width 19 height 5
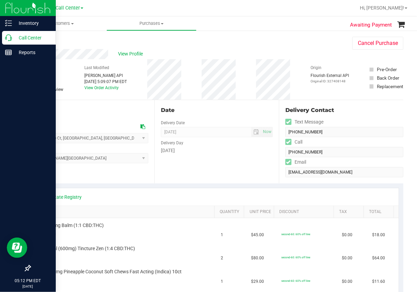
click at [10, 38] on icon at bounding box center [8, 37] width 7 height 7
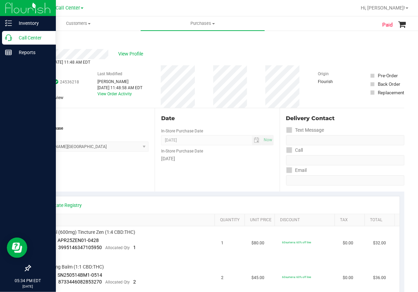
click at [10, 39] on icon at bounding box center [8, 37] width 7 height 7
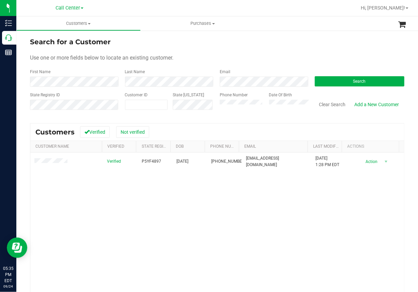
click at [105, 205] on div "Verified P5YF4897 [DATE] (754) 330-9440 [EMAIL_ADDRESS][DOMAIN_NAME] [DATE] 1:2…" at bounding box center [216, 244] width 373 height 184
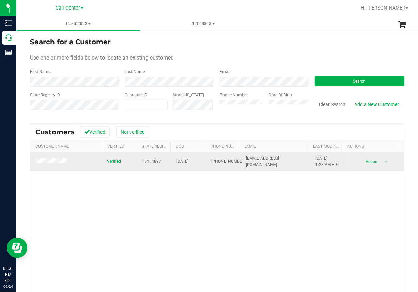
click at [255, 163] on span "[EMAIL_ADDRESS][DOMAIN_NAME]" at bounding box center [276, 161] width 61 height 13
copy span "[EMAIL_ADDRESS][DOMAIN_NAME]"
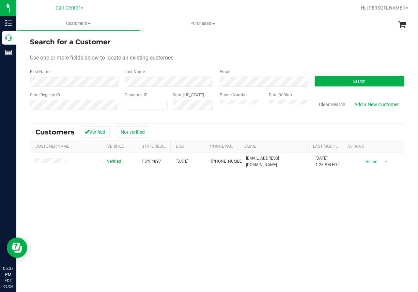
click at [94, 209] on div "Verified P5YF4897 [DATE] (754) 330-9440 [EMAIL_ADDRESS][DOMAIN_NAME] [DATE] 1:2…" at bounding box center [216, 244] width 373 height 184
click at [328, 101] on button "Clear Search" at bounding box center [331, 105] width 35 height 12
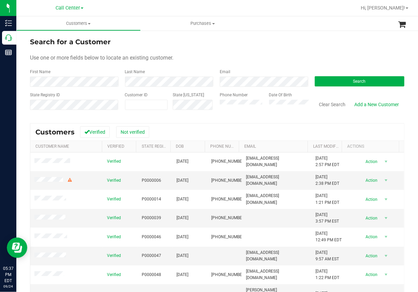
click at [282, 48] on form "Search for a Customer Use one or more fields below to locate an existing custom…" at bounding box center [217, 76] width 374 height 79
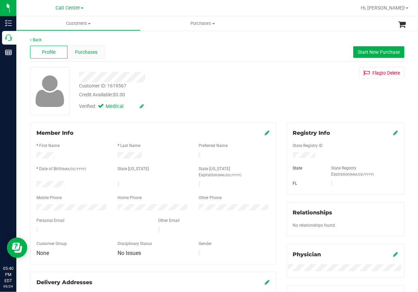
click at [88, 53] on span "Purchases" at bounding box center [86, 52] width 22 height 7
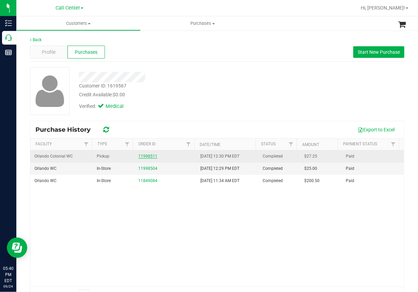
click at [146, 157] on link "11998511" at bounding box center [147, 156] width 19 height 5
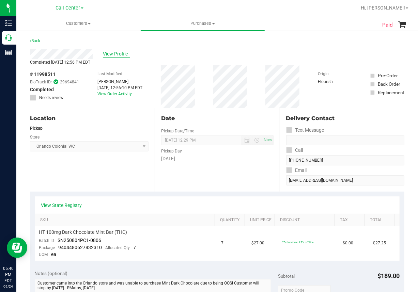
click at [123, 55] on span "View Profile" at bounding box center [116, 53] width 27 height 7
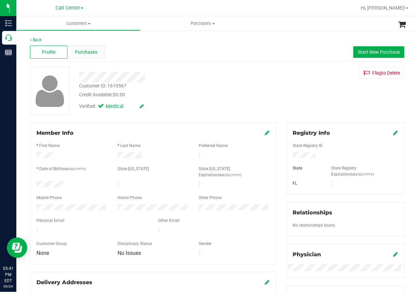
click at [91, 52] on span "Purchases" at bounding box center [86, 52] width 22 height 7
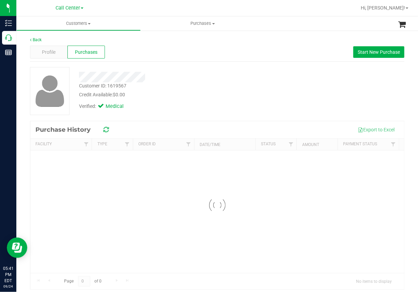
click at [183, 58] on div "Profile Purchases Start New Purchase" at bounding box center [217, 52] width 374 height 19
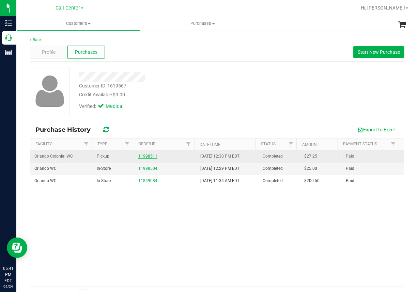
click at [145, 154] on link "11998511" at bounding box center [147, 156] width 19 height 5
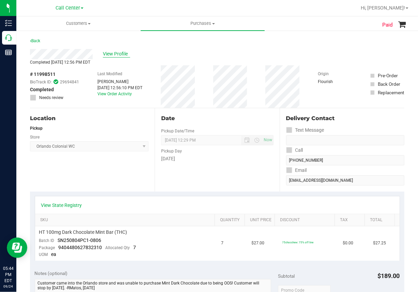
click at [117, 53] on span "View Profile" at bounding box center [116, 53] width 27 height 7
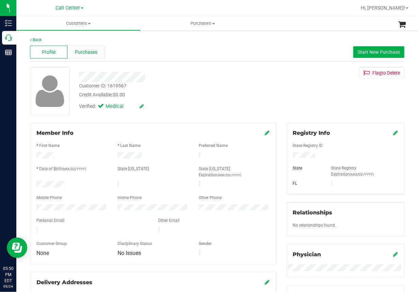
click at [87, 52] on span "Purchases" at bounding box center [86, 52] width 22 height 7
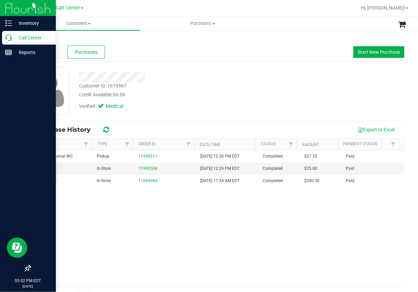
click at [9, 39] on icon at bounding box center [8, 37] width 7 height 7
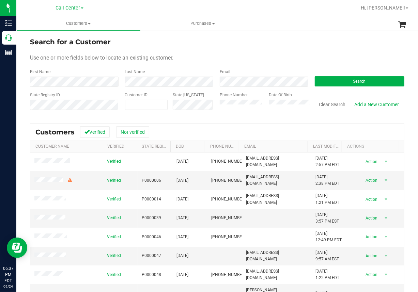
click at [98, 113] on div "State Registry ID" at bounding box center [75, 104] width 90 height 24
click at [126, 106] on span at bounding box center [146, 105] width 43 height 10
paste input "687996"
type input "687996"
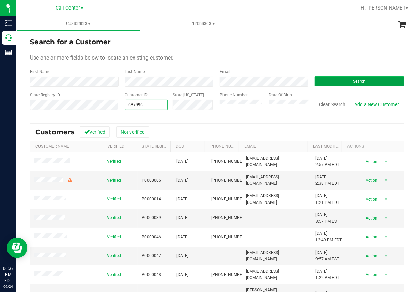
click at [335, 79] on button "Search" at bounding box center [359, 81] width 90 height 10
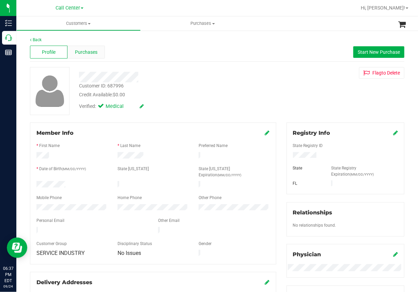
click at [92, 51] on span "Purchases" at bounding box center [86, 52] width 22 height 7
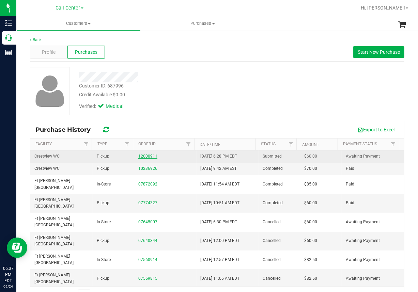
click at [144, 156] on link "12000911" at bounding box center [147, 156] width 19 height 5
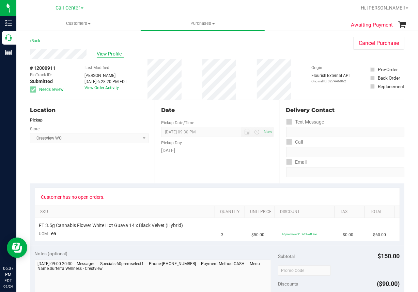
click at [116, 54] on span "View Profile" at bounding box center [110, 53] width 27 height 7
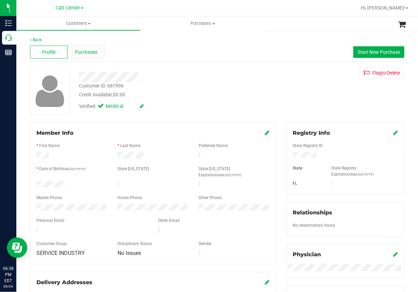
click at [91, 55] on span "Purchases" at bounding box center [86, 52] width 22 height 7
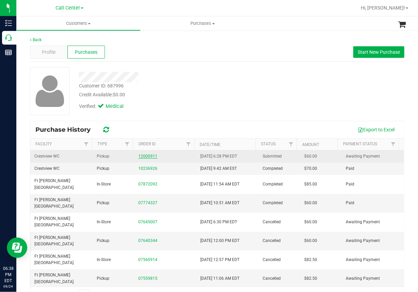
click at [143, 156] on link "12000911" at bounding box center [147, 156] width 19 height 5
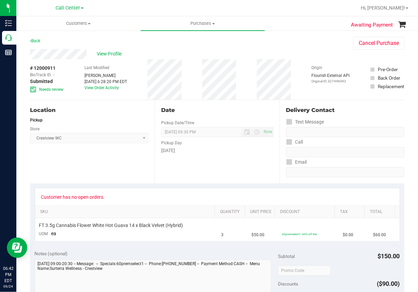
click at [72, 169] on div "Location Pickup Store Crestview WC Select Store Bonita Springs WC Boynton Beach…" at bounding box center [92, 141] width 125 height 83
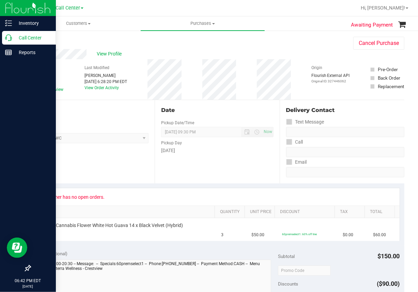
click at [15, 43] on div "Call Center" at bounding box center [29, 38] width 54 height 14
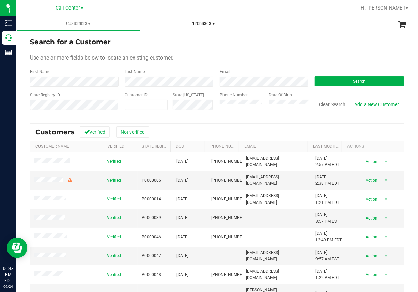
click at [154, 19] on uib-tab-heading "Purchases All purchases" at bounding box center [203, 23] width 124 height 14
click at [331, 103] on button "Clear Search" at bounding box center [331, 105] width 35 height 12
click at [289, 55] on div "Use one or more fields below to locate an existing customer." at bounding box center [217, 58] width 374 height 8
click at [137, 107] on span at bounding box center [146, 105] width 43 height 10
paste input "629399"
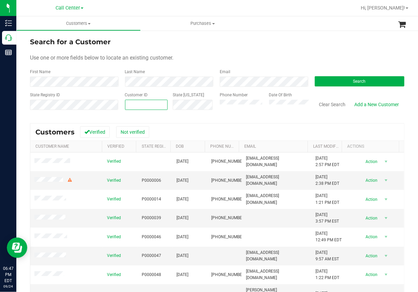
type input "629399"
click at [345, 82] on button "Search" at bounding box center [359, 81] width 90 height 10
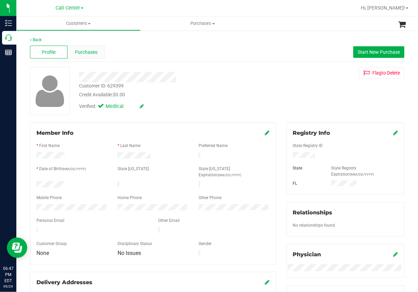
click at [85, 51] on span "Purchases" at bounding box center [86, 52] width 22 height 7
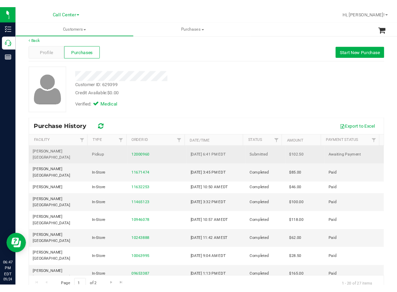
scroll to position [17, 0]
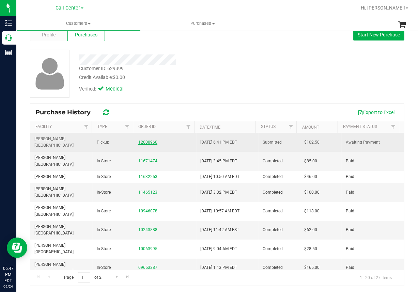
click at [145, 140] on link "12000960" at bounding box center [147, 142] width 19 height 5
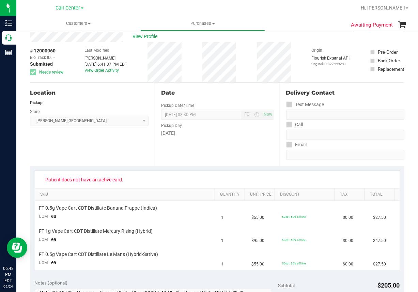
drag, startPoint x: 107, startPoint y: 144, endPoint x: 117, endPoint y: 136, distance: 13.2
click at [107, 144] on div "Location Pickup Store Merritt Island WC Select Store Bonita Springs WC Boynton …" at bounding box center [92, 124] width 125 height 83
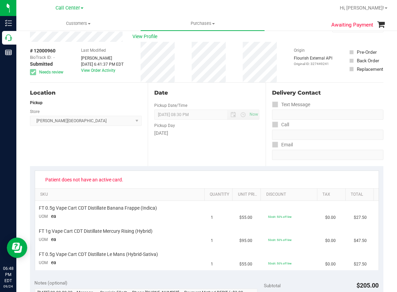
click at [125, 156] on div "Location Pickup Store Merritt Island WC Select Store Bonita Springs WC Boynton …" at bounding box center [89, 124] width 118 height 83
click at [70, 148] on div "Location Pickup Store Merritt Island WC Select Store Bonita Springs WC Boynton …" at bounding box center [89, 124] width 118 height 83
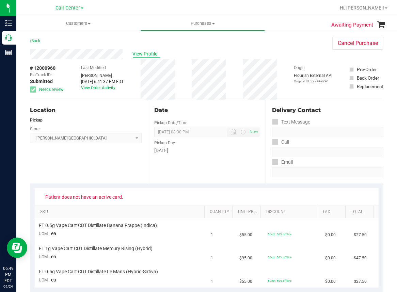
click at [139, 55] on span "View Profile" at bounding box center [146, 53] width 27 height 7
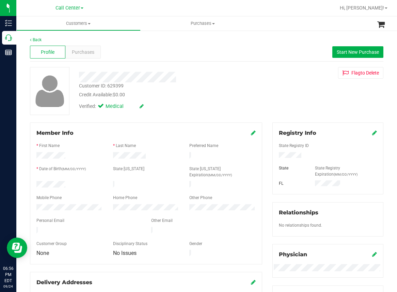
click at [134, 44] on div "Profile Purchases Start New Purchase" at bounding box center [206, 52] width 353 height 19
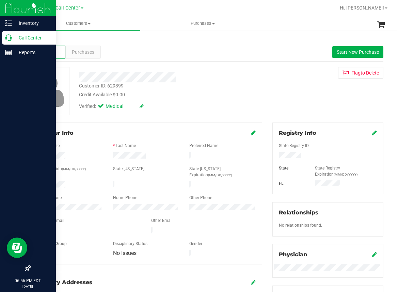
click at [8, 37] on icon at bounding box center [8, 37] width 7 height 7
